Goal: Task Accomplishment & Management: Use online tool/utility

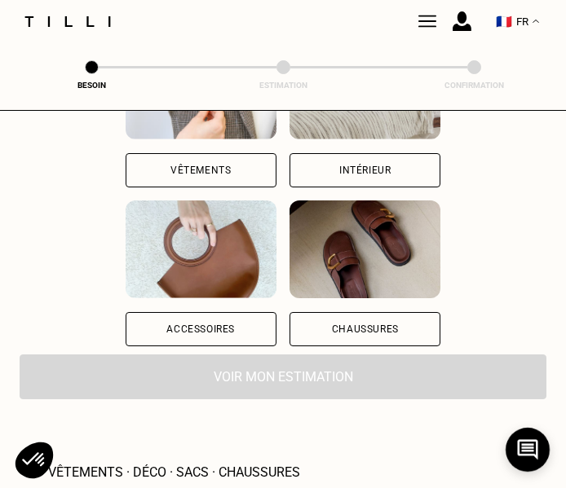
scroll to position [330, 0]
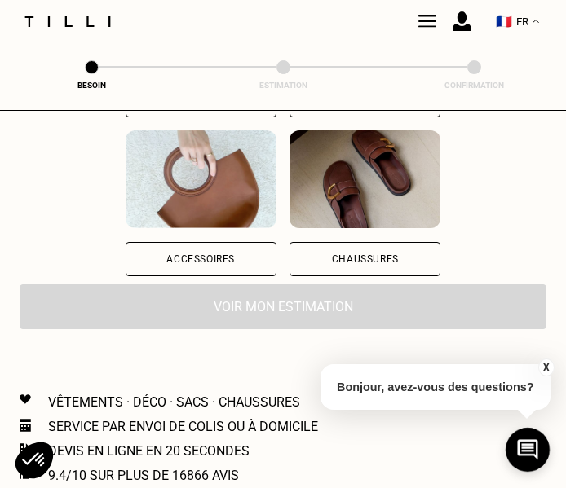
click at [338, 265] on div "Chaussures" at bounding box center [364, 259] width 151 height 34
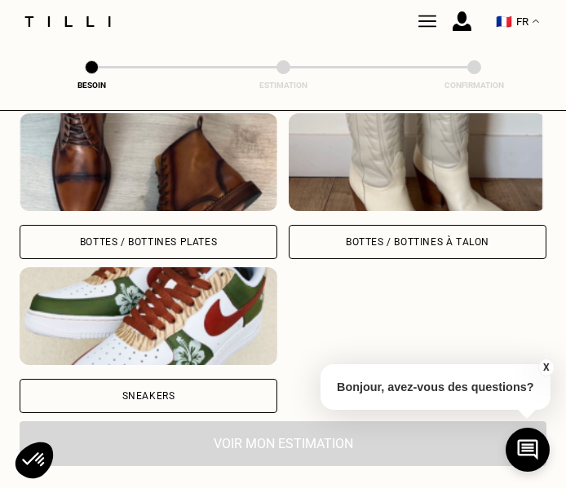
scroll to position [764, 0]
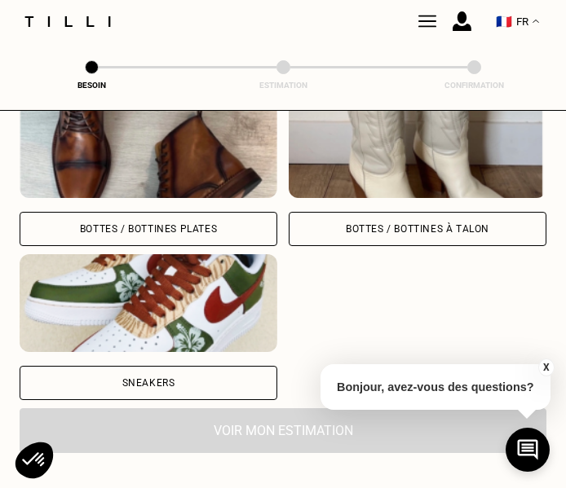
click at [340, 227] on div "Bottes / Bottines à talon" at bounding box center [418, 229] width 258 height 34
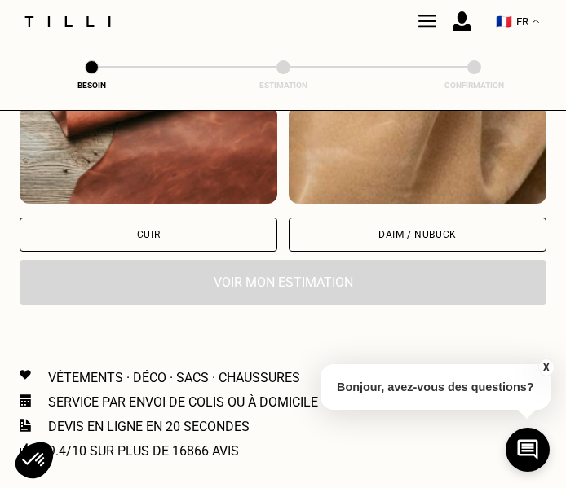
scroll to position [1234, 0]
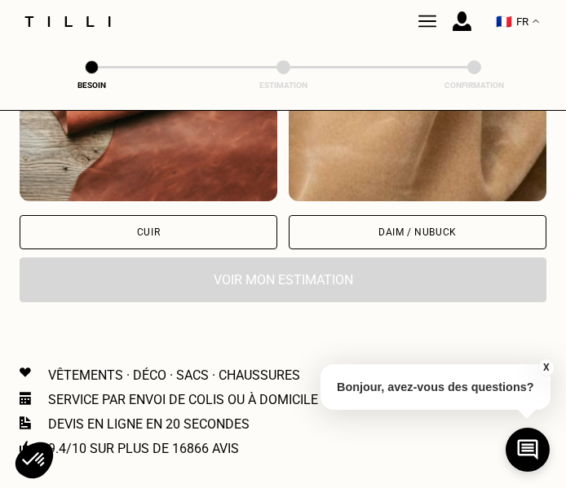
click at [229, 217] on div "Cuir" at bounding box center [149, 232] width 258 height 34
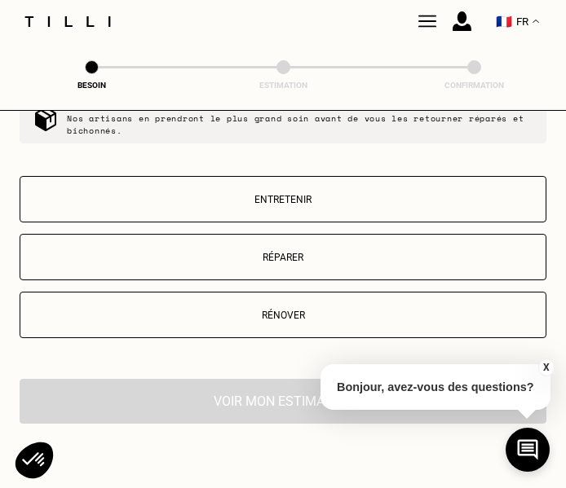
scroll to position [1534, 0]
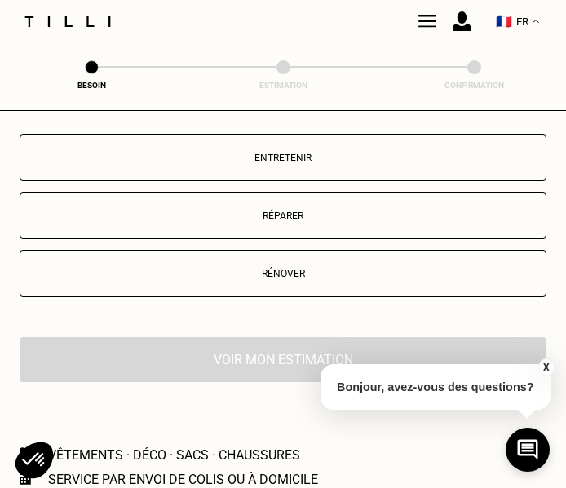
click at [262, 201] on button "Réparer" at bounding box center [283, 215] width 527 height 46
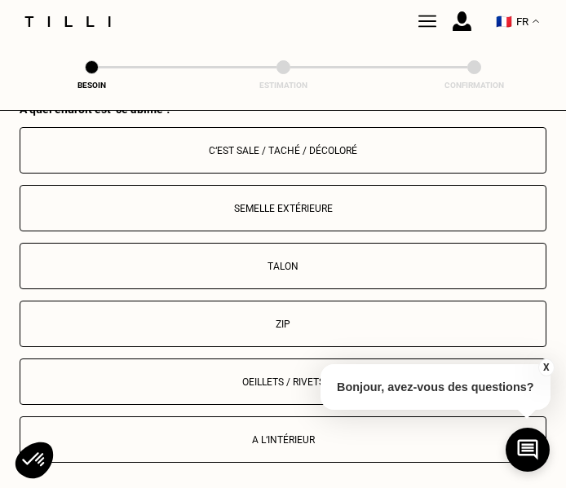
scroll to position [1736, 0]
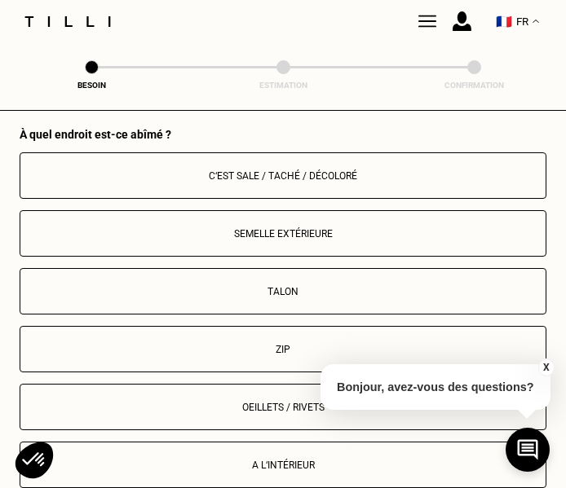
click at [546, 370] on button "X" at bounding box center [545, 368] width 16 height 18
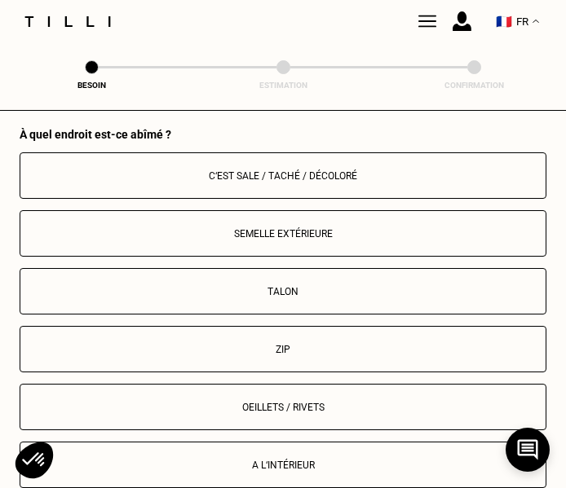
click at [490, 300] on button "Talon" at bounding box center [283, 291] width 527 height 46
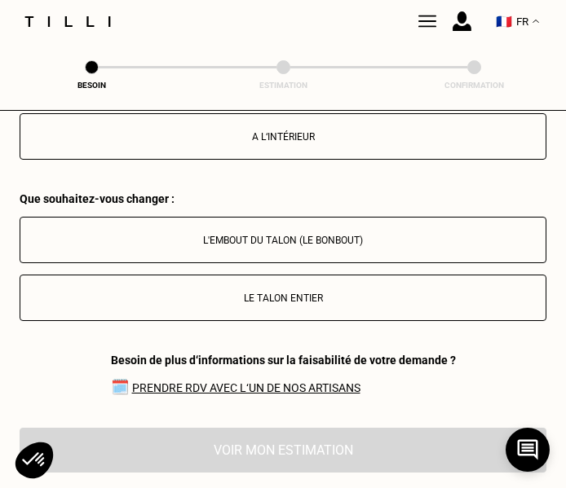
scroll to position [2118, 0]
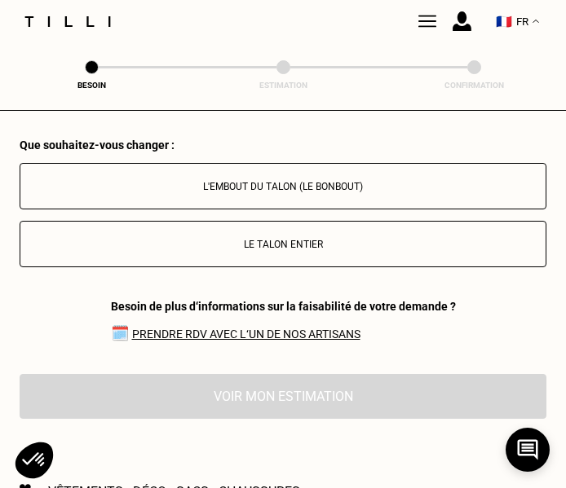
click at [386, 187] on p "L'embout du talon (le bonbout)" at bounding box center [283, 186] width 509 height 11
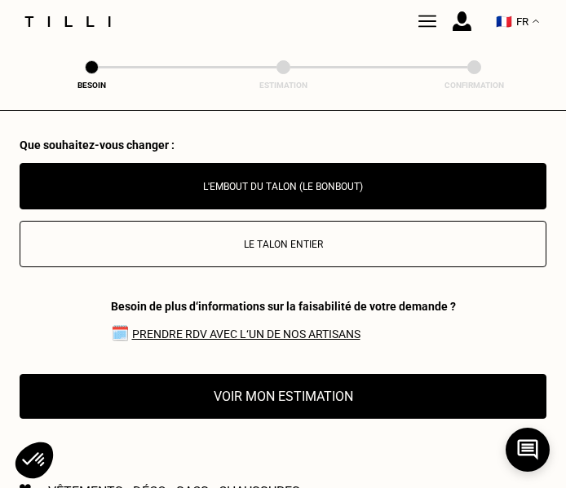
click at [342, 400] on button "Voir mon estimation" at bounding box center [283, 396] width 527 height 45
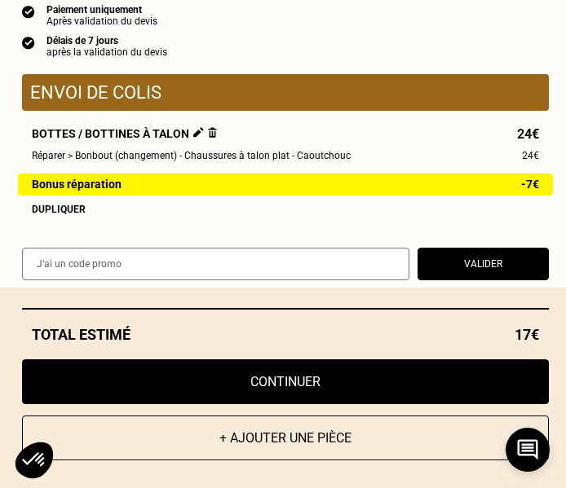
scroll to position [2021, 0]
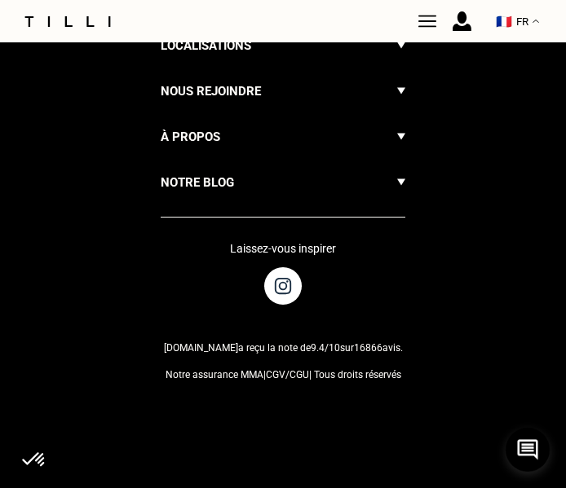
scroll to position [1163, 0]
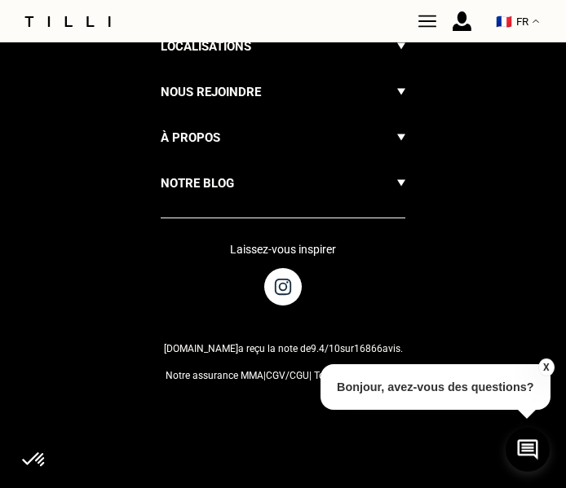
click at [99, 342] on div "Vous n‘avez toujours pas trouvé de réponse à votre question ? Contactez-nous à …" at bounding box center [283, 90] width 566 height 813
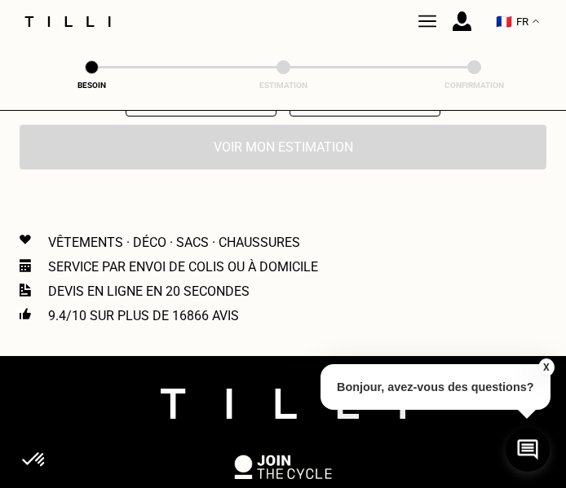
scroll to position [444, 0]
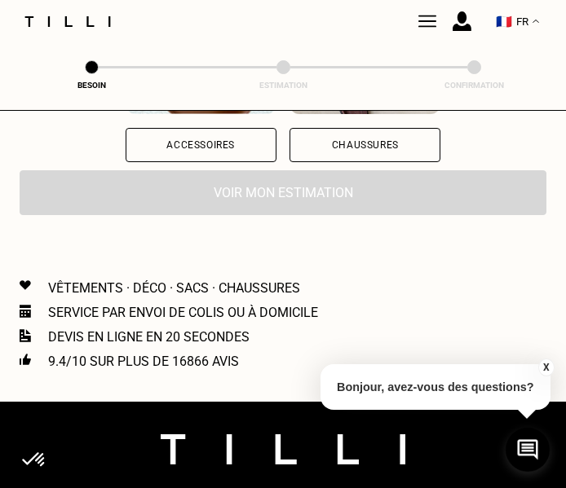
click at [399, 140] on div "Chaussures" at bounding box center [365, 145] width 67 height 10
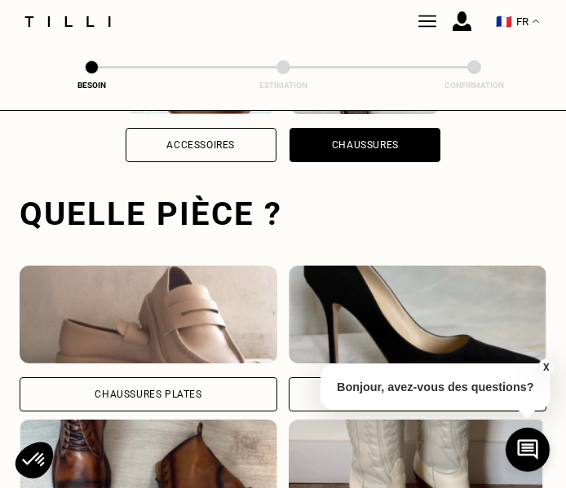
scroll to position [501, 0]
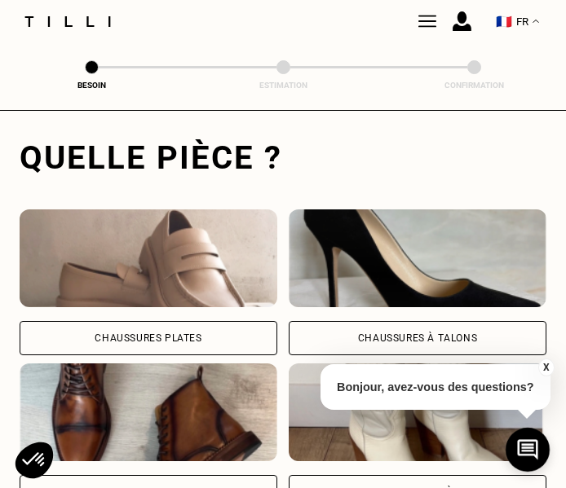
click at [364, 328] on div "Chaussures à Talons" at bounding box center [418, 338] width 258 height 34
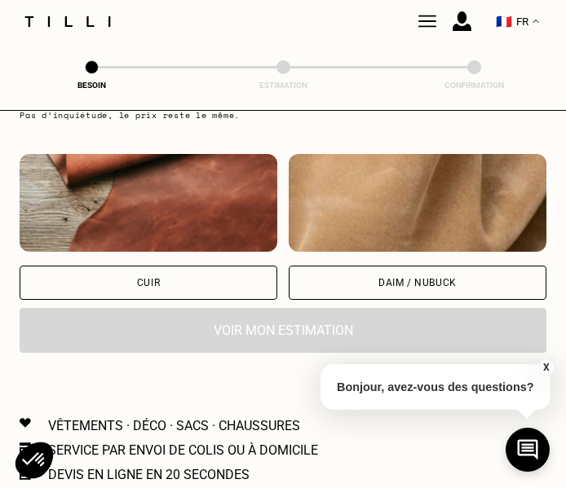
scroll to position [1189, 0]
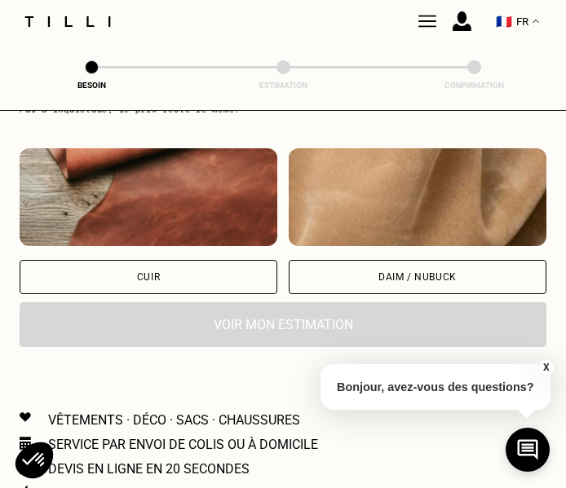
click at [229, 280] on div "Cuir" at bounding box center [149, 277] width 258 height 34
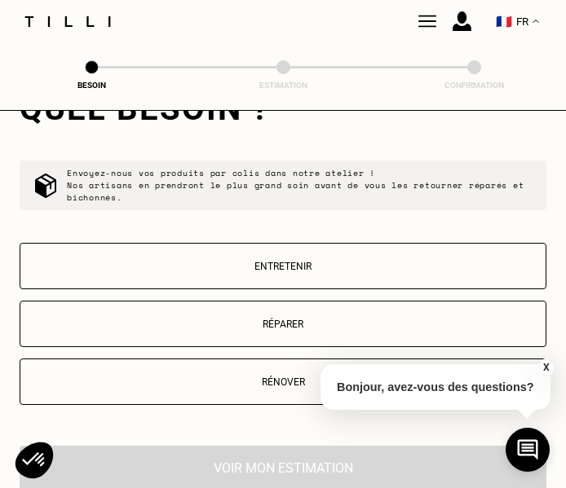
scroll to position [1463, 0]
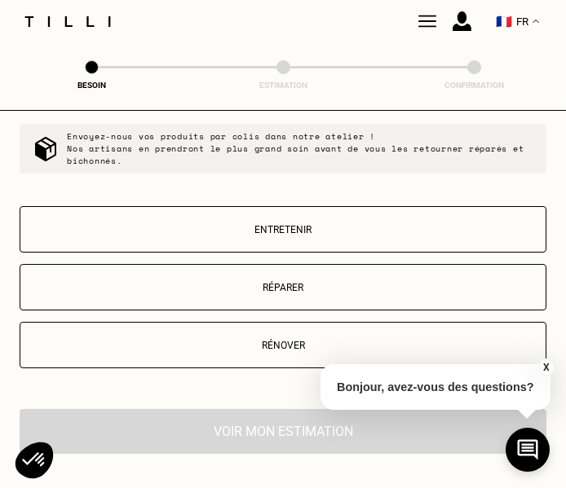
click at [235, 280] on button "Réparer" at bounding box center [283, 287] width 527 height 46
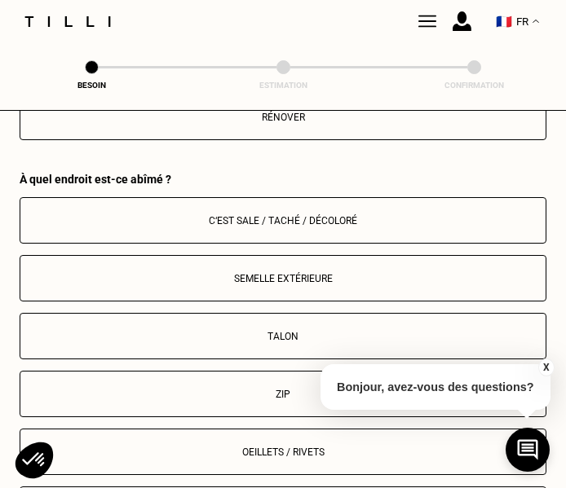
click at [236, 280] on div "C‘est sale / taché / décoloré Semelle extérieure Talon Zip Oeillets / rivets A …" at bounding box center [283, 365] width 527 height 336
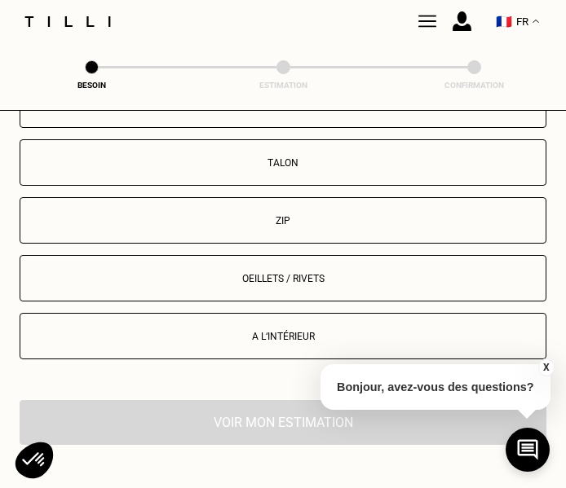
scroll to position [1877, 0]
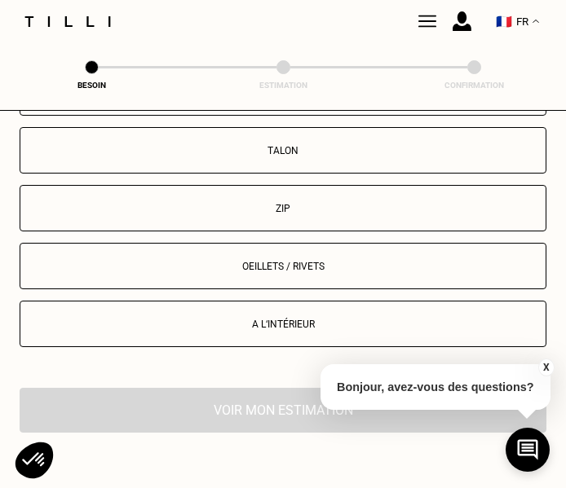
click at [254, 163] on button "Talon" at bounding box center [283, 150] width 527 height 46
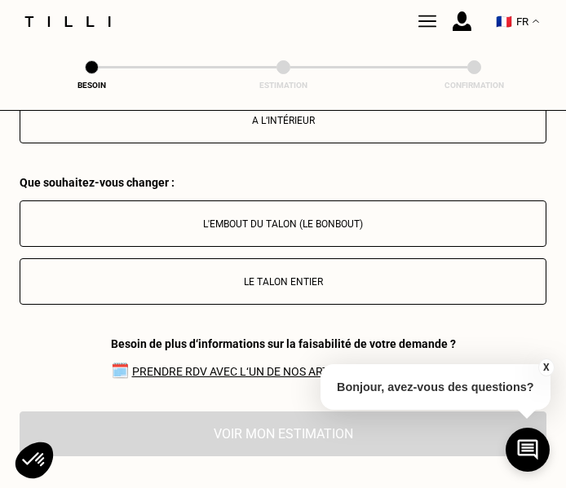
scroll to position [2118, 0]
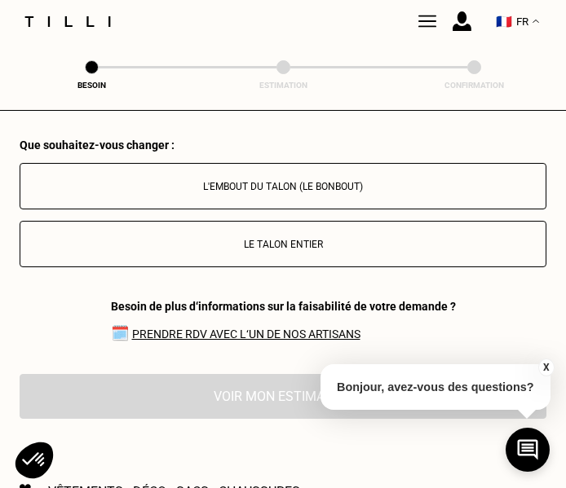
click at [255, 192] on button "L'embout du talon (le bonbout)" at bounding box center [283, 186] width 527 height 46
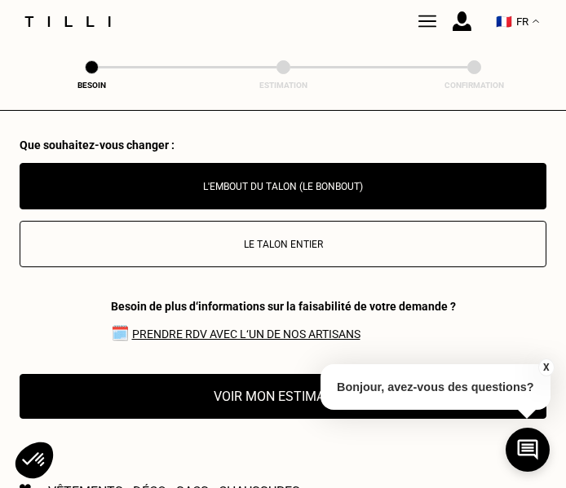
click at [205, 413] on button "Voir mon estimation" at bounding box center [283, 396] width 527 height 45
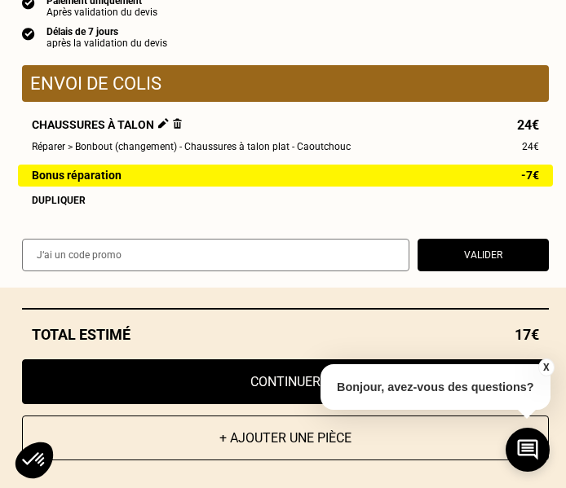
scroll to position [1764, 0]
click at [550, 363] on button "X" at bounding box center [545, 368] width 16 height 18
